Goal: Find specific page/section: Find specific page/section

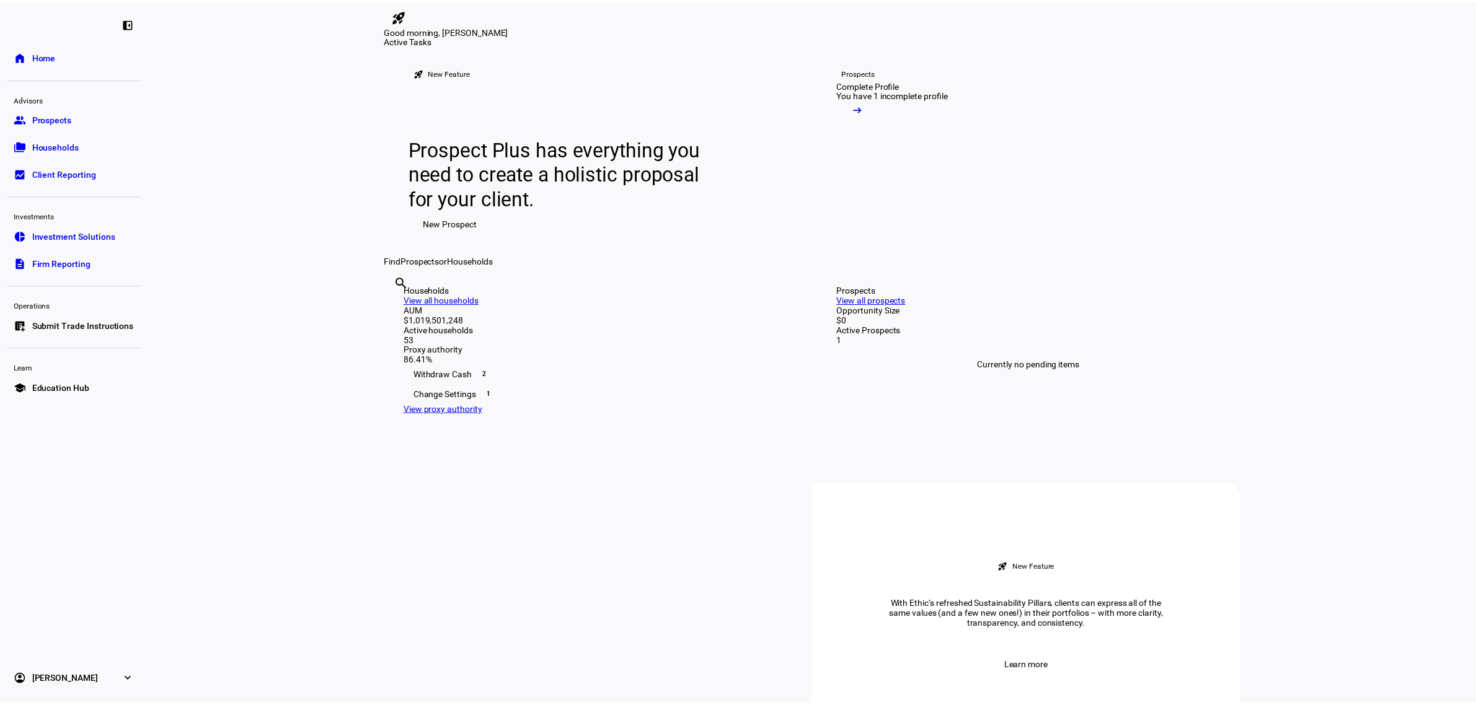
scroll to position [77, 0]
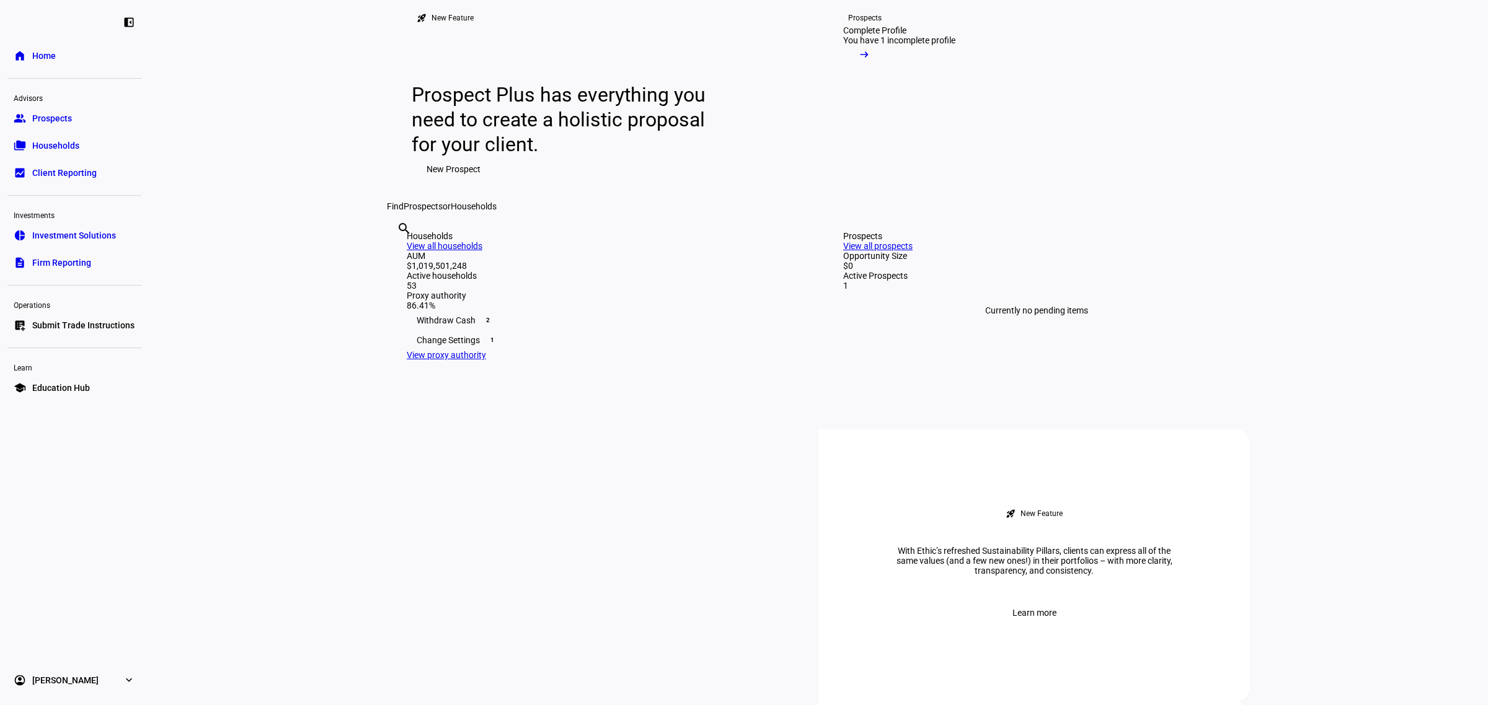
click at [399, 253] on input "text" at bounding box center [398, 245] width 2 height 15
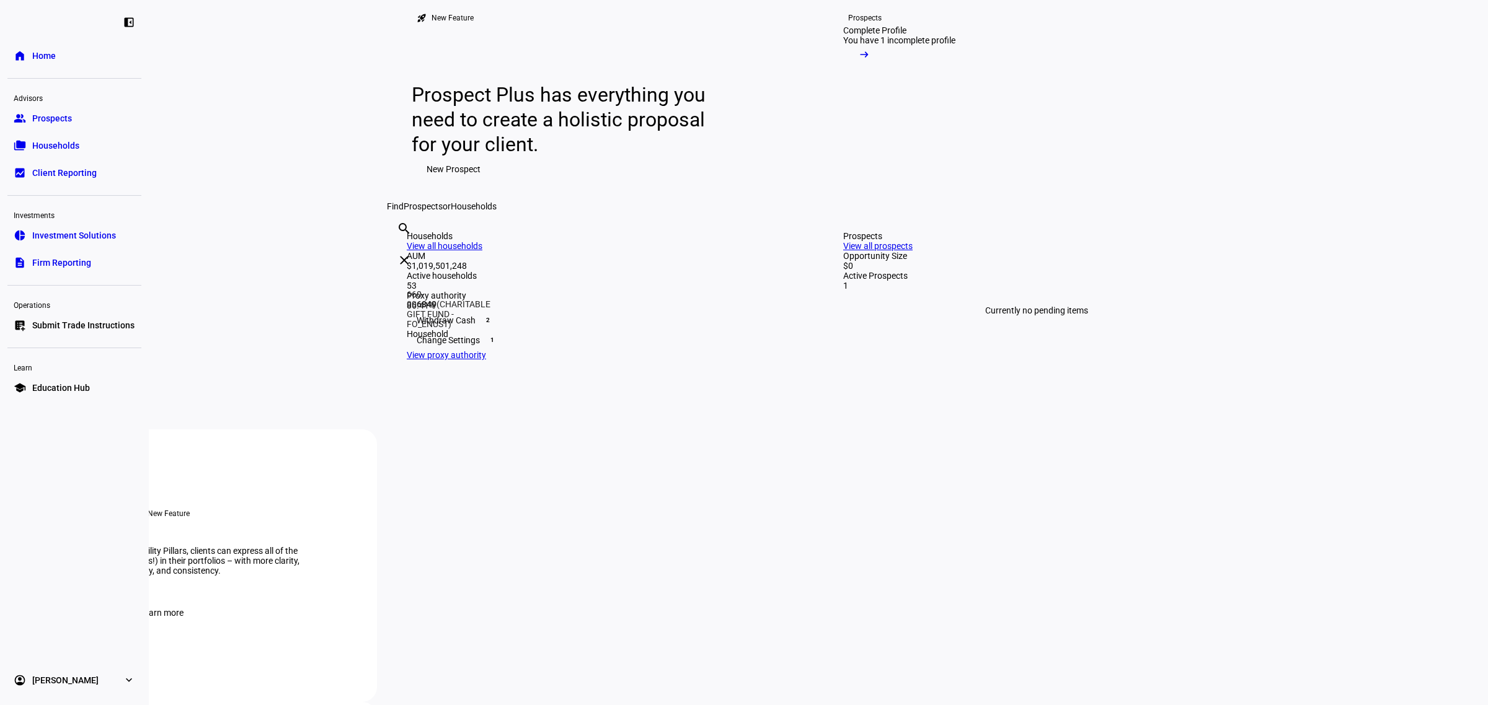
type input "6849"
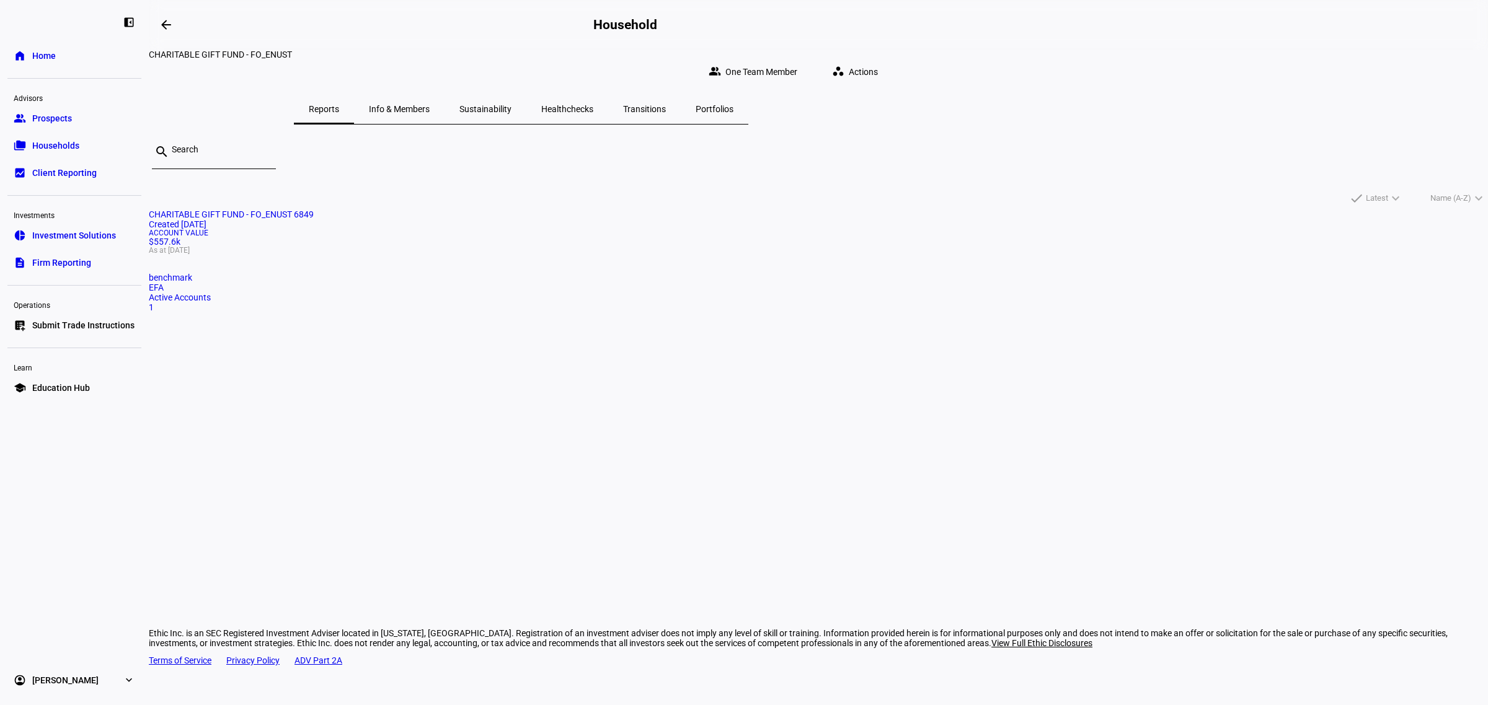
click at [878, 61] on span "Actions" at bounding box center [863, 72] width 29 height 25
click at [909, 294] on div at bounding box center [744, 352] width 1488 height 705
click at [733, 105] on span "Portfolios" at bounding box center [714, 109] width 38 height 9
click at [547, 360] on mat-card "CFO Impact Strategy - International - FO_ENUST - 6849 more_vert Updated a day a…" at bounding box center [818, 291] width 1339 height 162
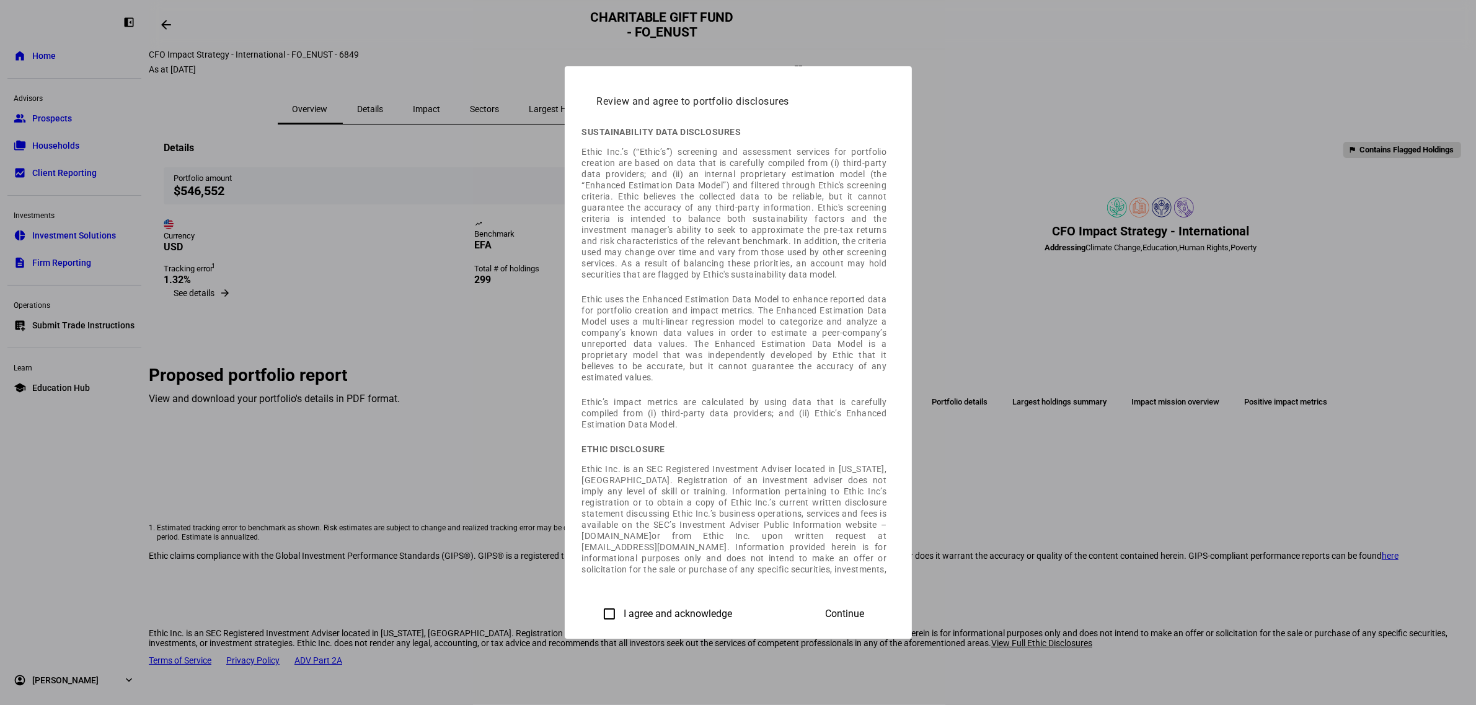
click at [1325, 304] on div at bounding box center [738, 352] width 1476 height 705
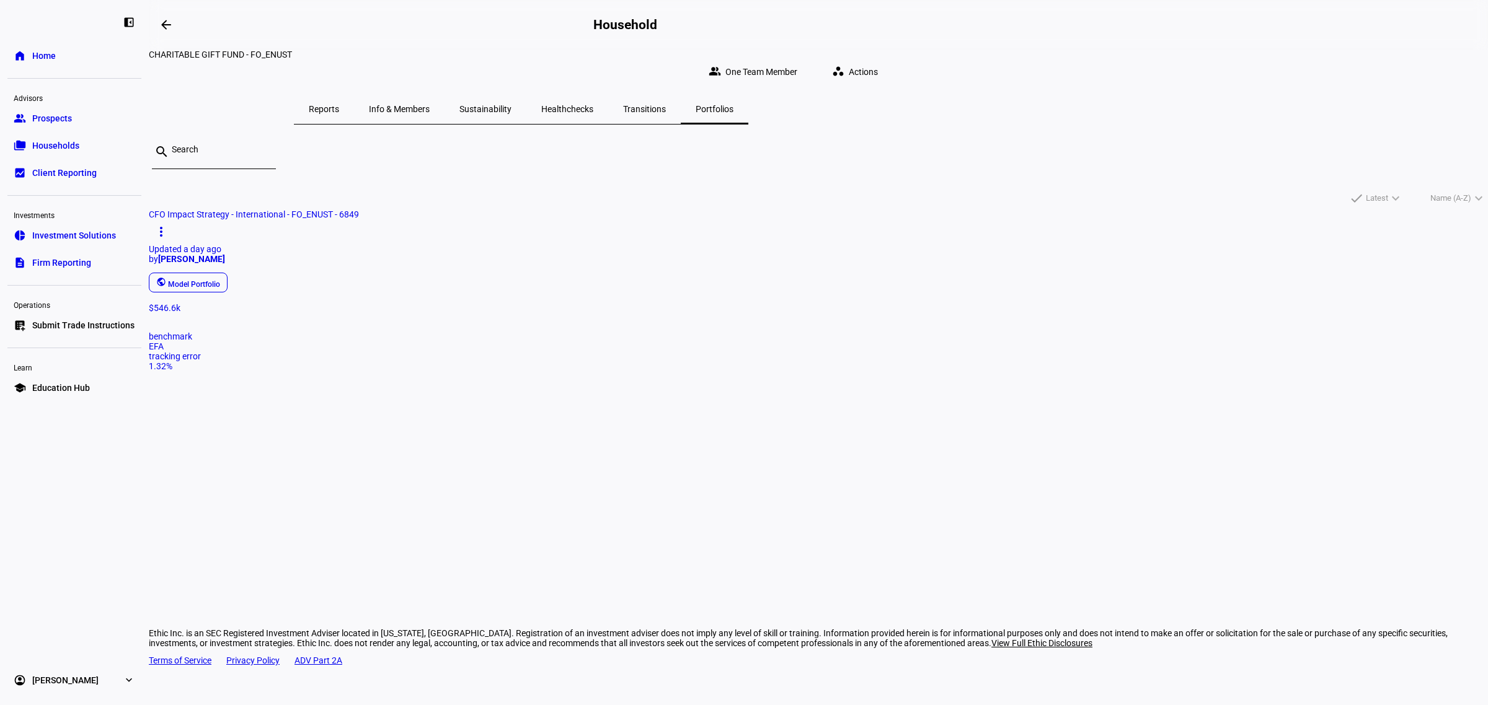
click at [577, 475] on div "arrow_backwards Household CHARITABLE GIFT FUND - FO_ENUST group One Team Member…" at bounding box center [818, 352] width 1339 height 705
